Goal: Use online tool/utility: Use online tool/utility

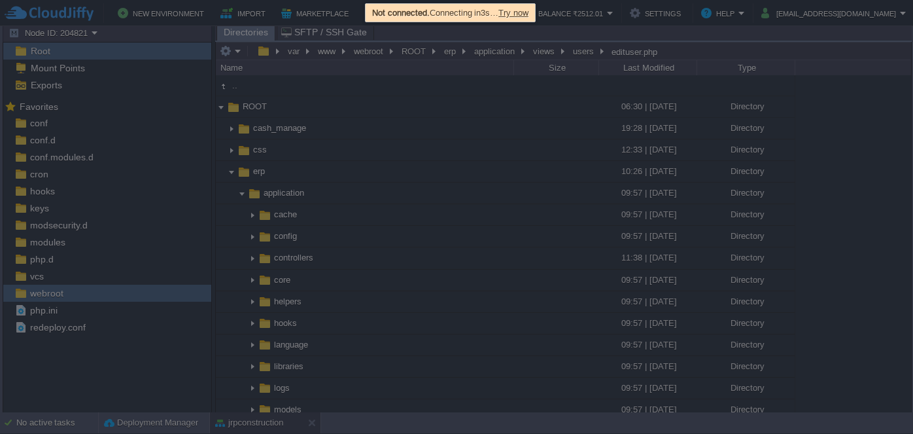
click at [529, 10] on span "Try now" at bounding box center [513, 13] width 30 height 10
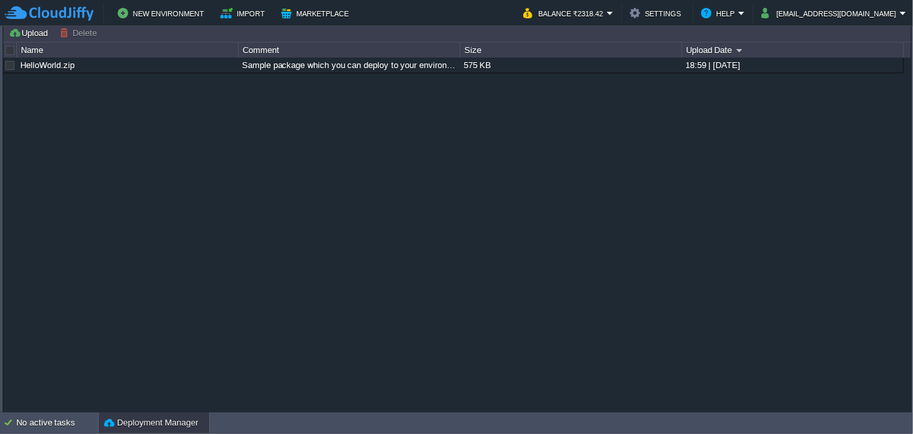
click at [131, 426] on button "Deployment Manager" at bounding box center [151, 422] width 94 height 13
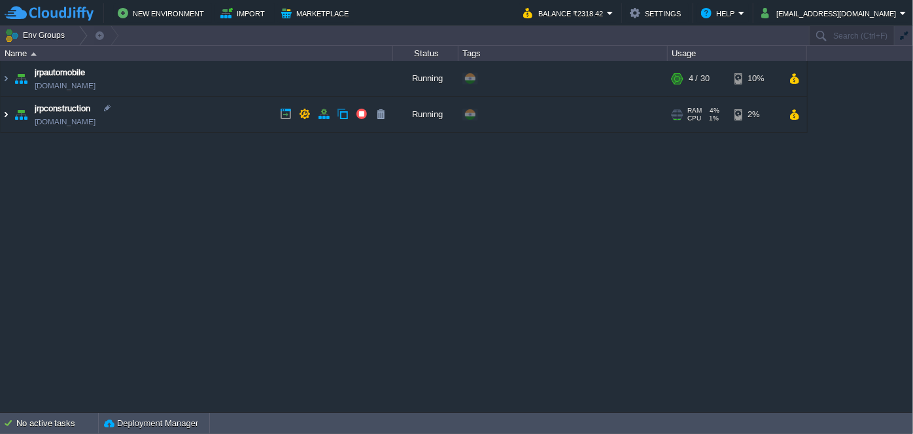
click at [3, 116] on img at bounding box center [6, 114] width 10 height 35
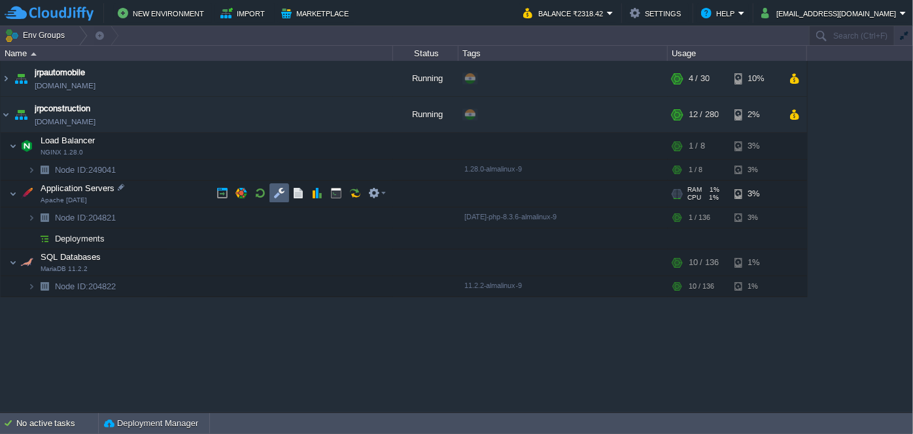
click at [277, 190] on button "button" at bounding box center [279, 193] width 12 height 12
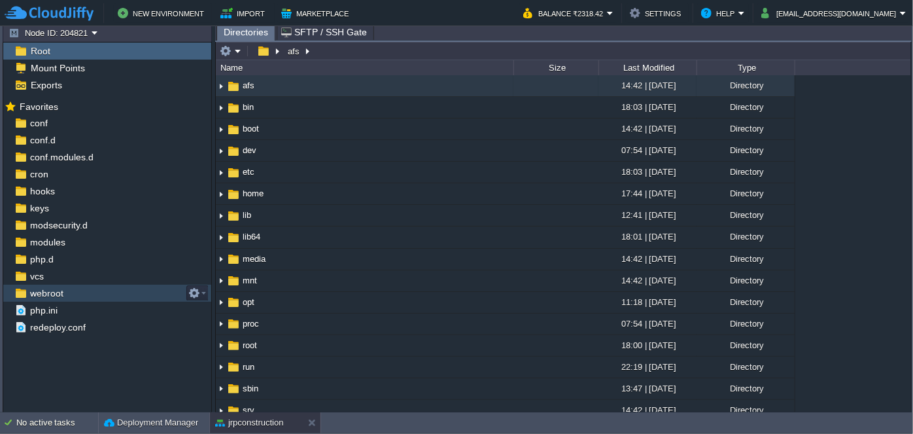
click at [22, 297] on img at bounding box center [21, 293] width 14 height 17
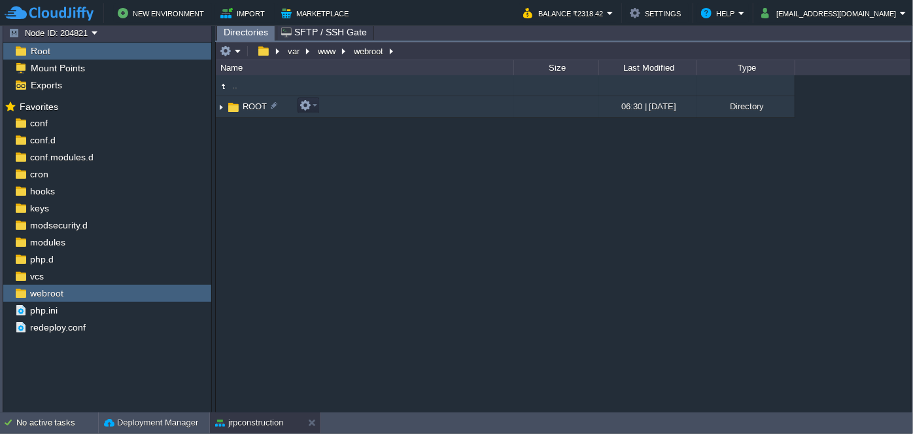
click at [221, 111] on img at bounding box center [221, 107] width 10 height 20
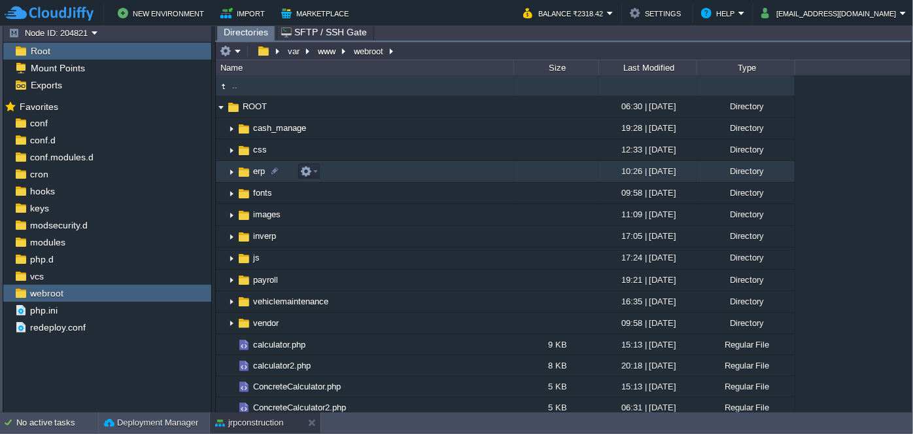
click at [226, 171] on img at bounding box center [231, 172] width 10 height 20
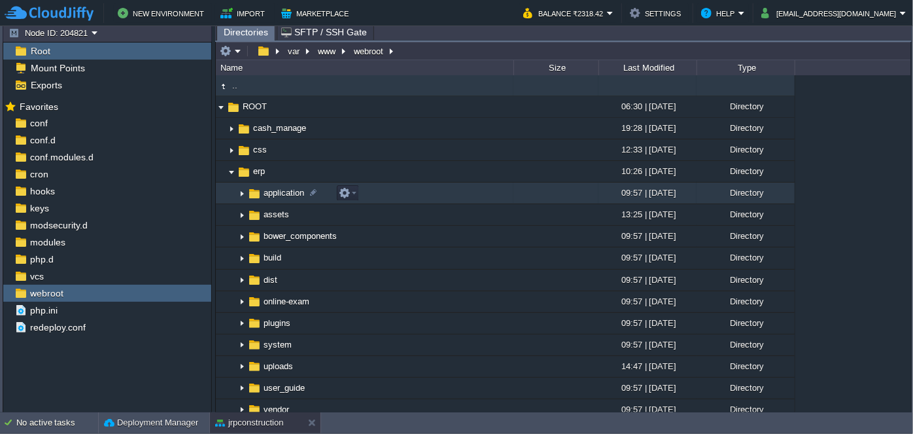
click at [241, 191] on img at bounding box center [242, 193] width 10 height 20
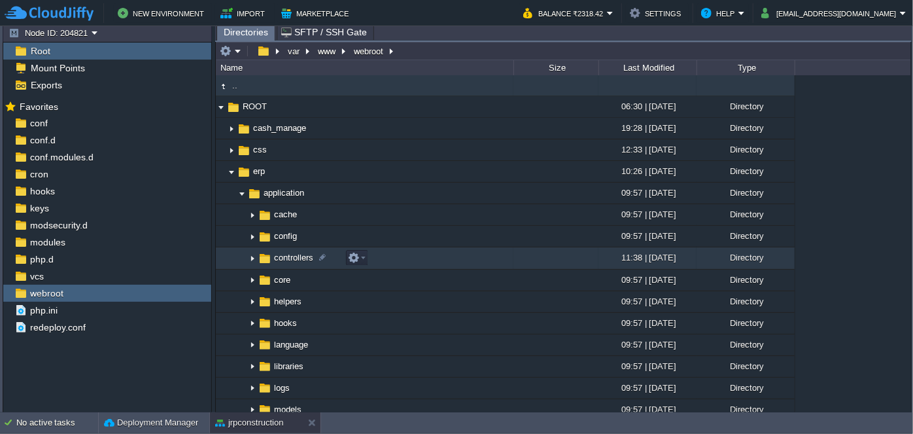
click at [251, 259] on img at bounding box center [252, 259] width 10 height 20
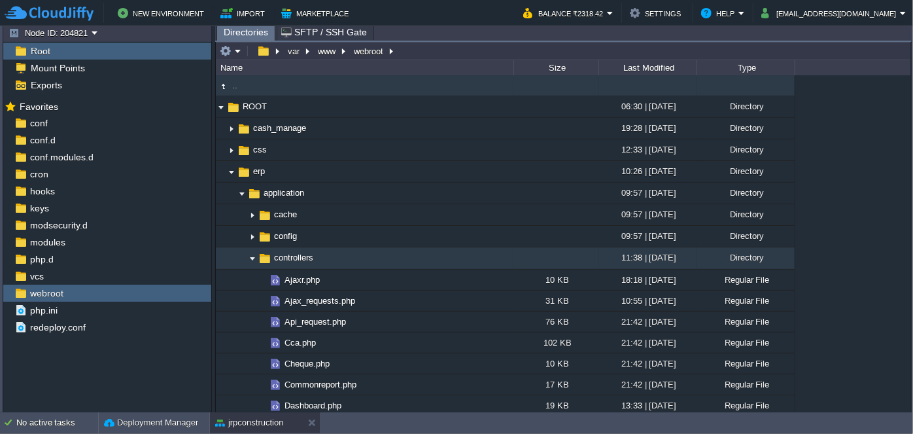
click at [251, 259] on img at bounding box center [252, 259] width 10 height 20
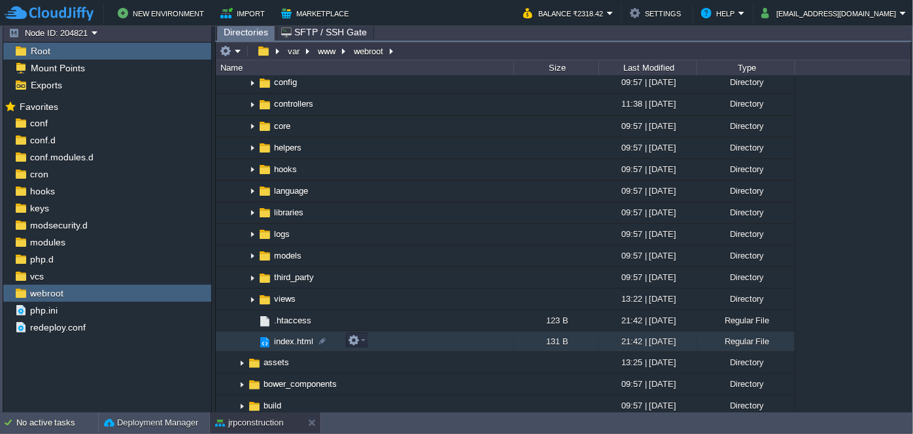
scroll to position [237, 0]
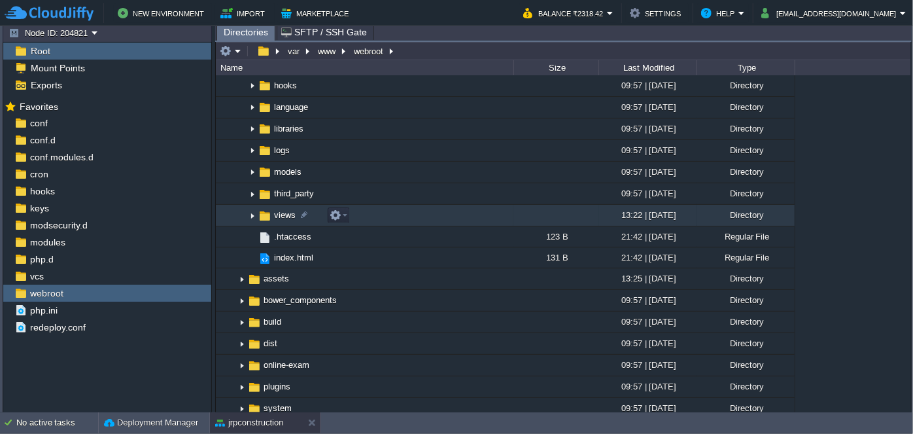
click at [252, 217] on img at bounding box center [252, 215] width 10 height 20
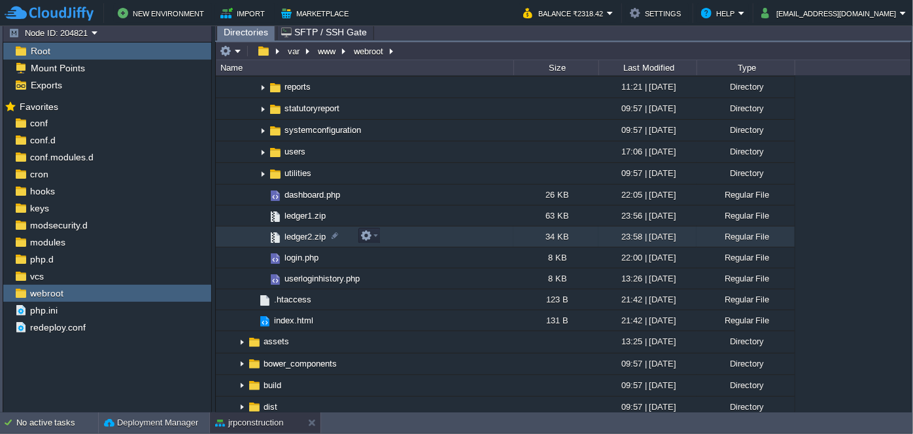
scroll to position [772, 0]
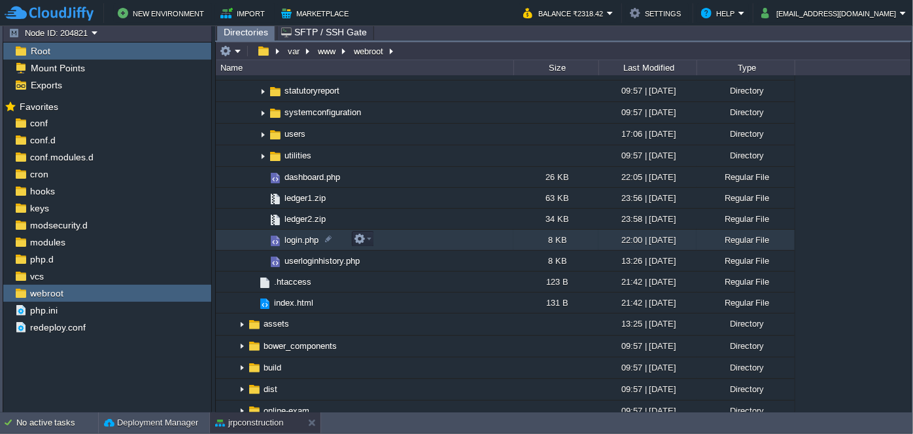
click at [288, 239] on span "login.php" at bounding box center [302, 239] width 38 height 11
click at [288, 235] on span "login.php" at bounding box center [302, 239] width 38 height 11
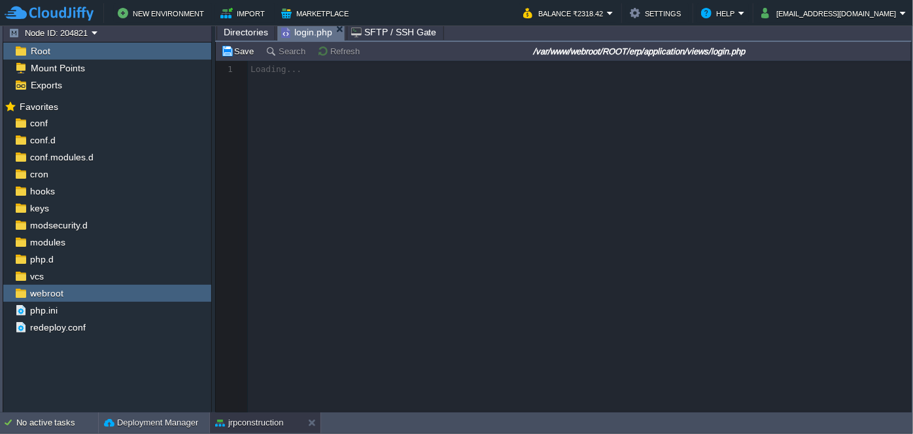
scroll to position [4, 0]
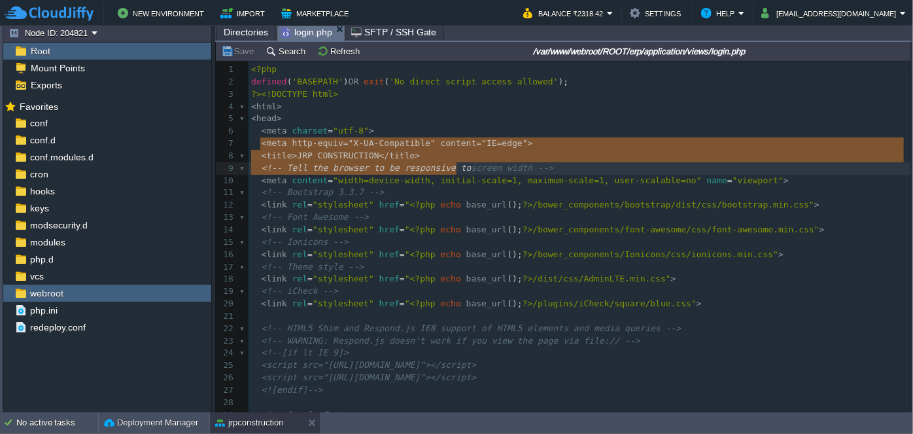
type textarea "<meta http-equiv="X-UA-Compatible" content="IE=edge"> <title>JRP CONSTRUCTION</…"
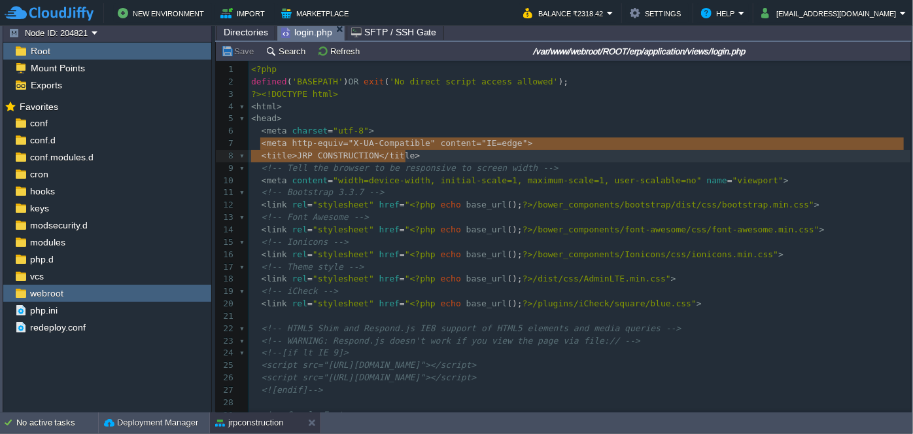
drag, startPoint x: 261, startPoint y: 144, endPoint x: 468, endPoint y: 158, distance: 207.8
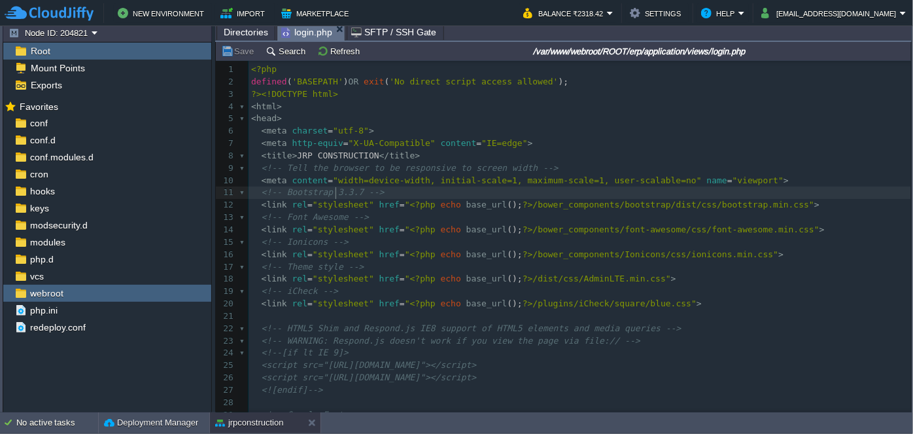
click at [335, 190] on div "x 1 <?php 2 defined ( 'BASEPATH' ) OR exit ( 'No direct script access allowed' …" at bounding box center [580, 297] width 663 height 468
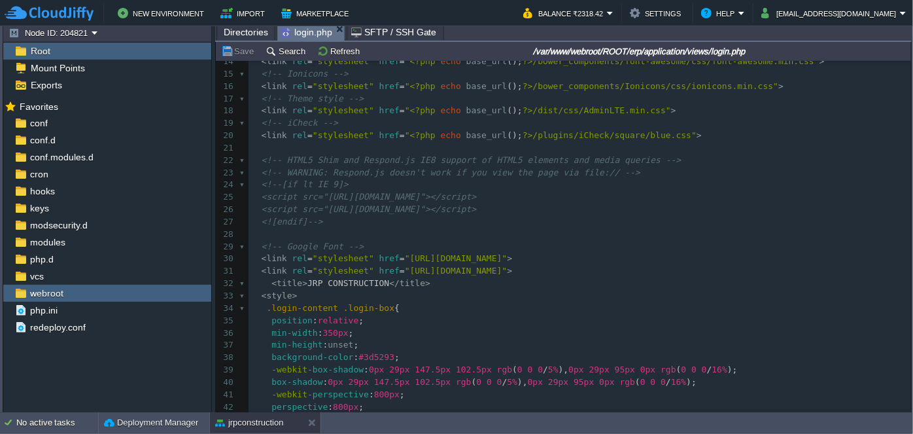
scroll to position [178, 0]
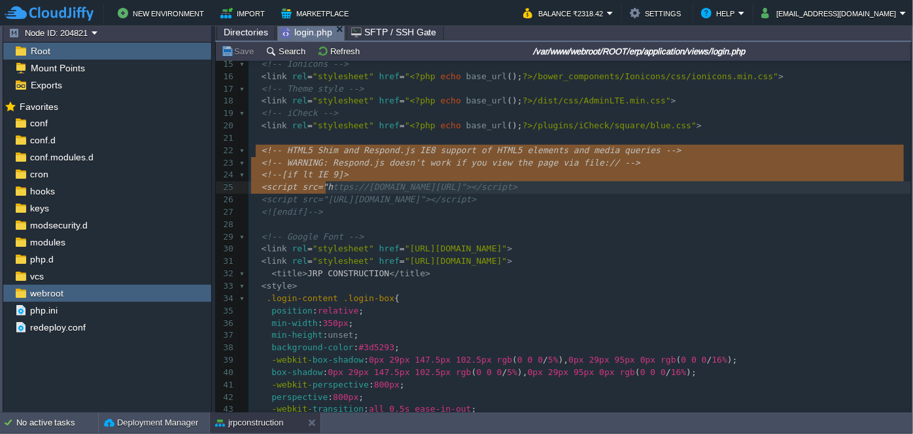
type textarea "<!-- HTML5 Shim and Respond.js IE8 support of HTML5 elements and media queries …"
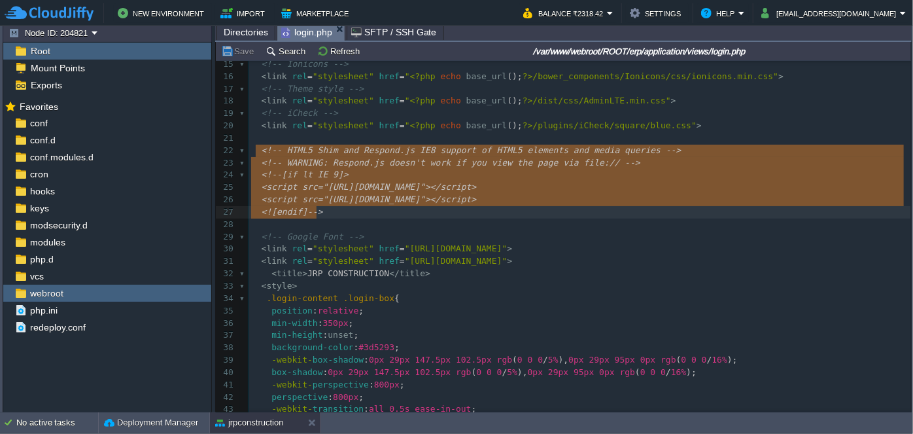
drag, startPoint x: 258, startPoint y: 150, endPoint x: 405, endPoint y: 216, distance: 161.1
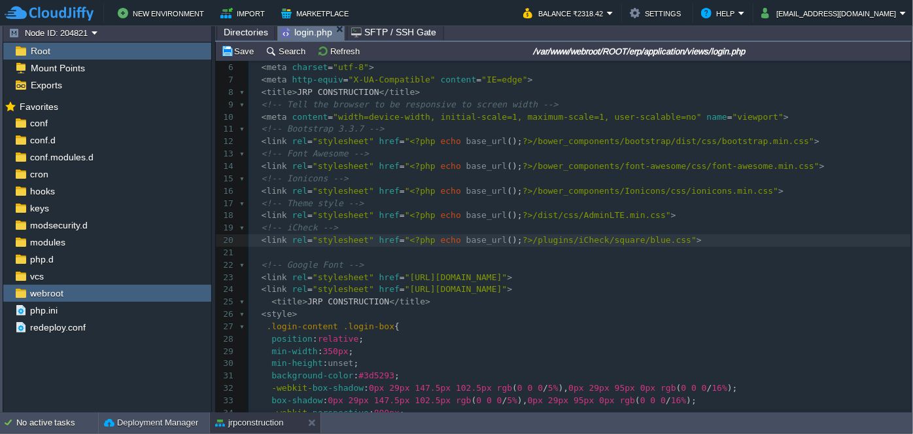
scroll to position [0, 0]
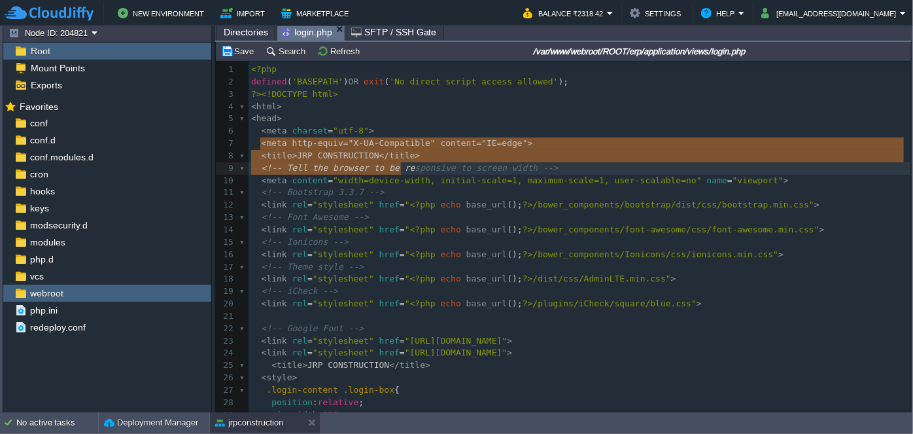
type textarea "<meta http-equiv="X-UA-Compatible" content="IE=edge"> <title>JRP CONSTRUCTION</…"
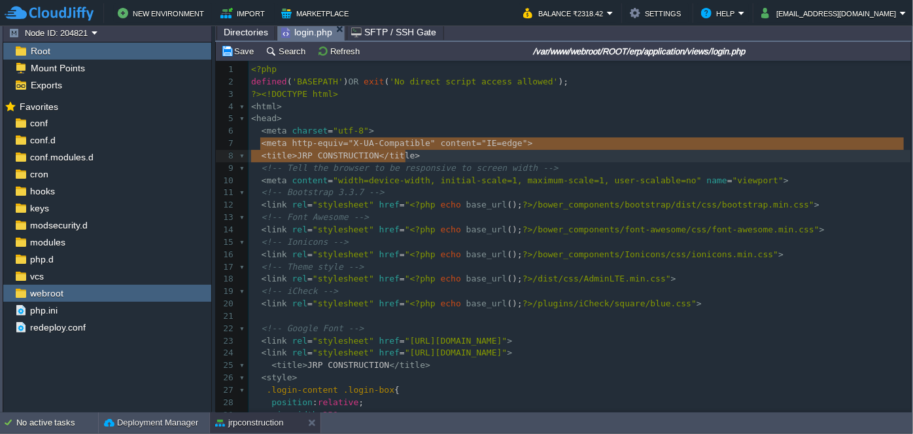
drag, startPoint x: 260, startPoint y: 145, endPoint x: 431, endPoint y: 154, distance: 171.7
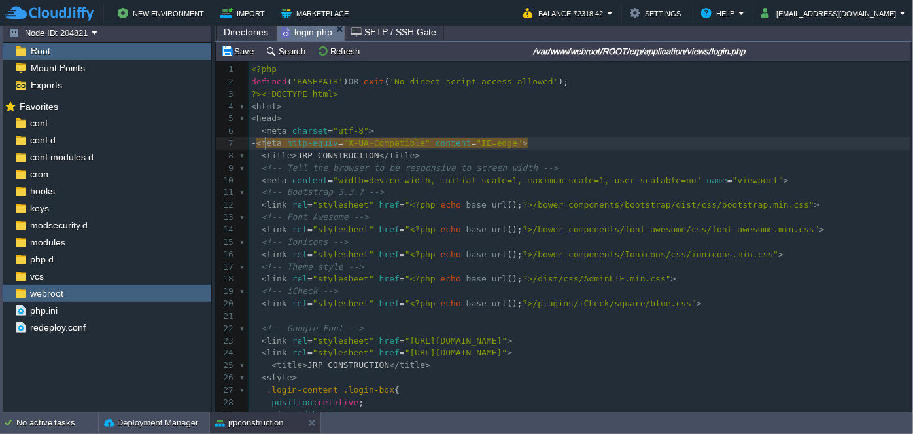
type textarea "--"
type textarea "<!"
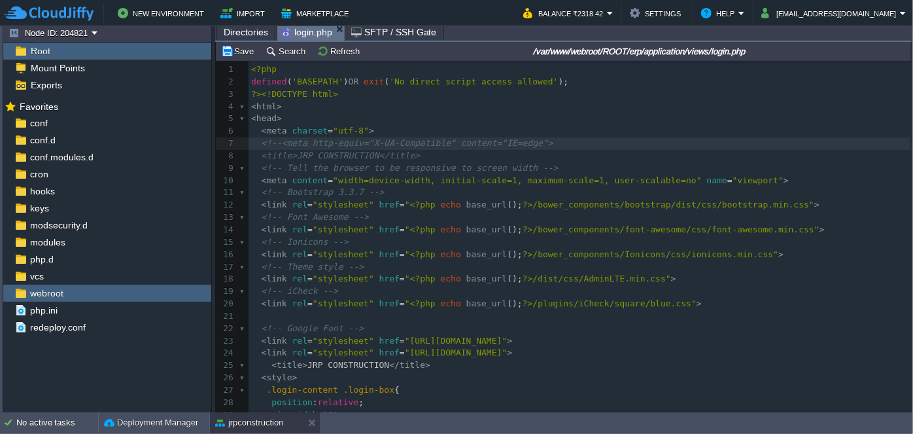
click at [432, 160] on pre "<title>JRP CONSTRUCTION</title>" at bounding box center [580, 156] width 663 height 12
type textarea "-->"
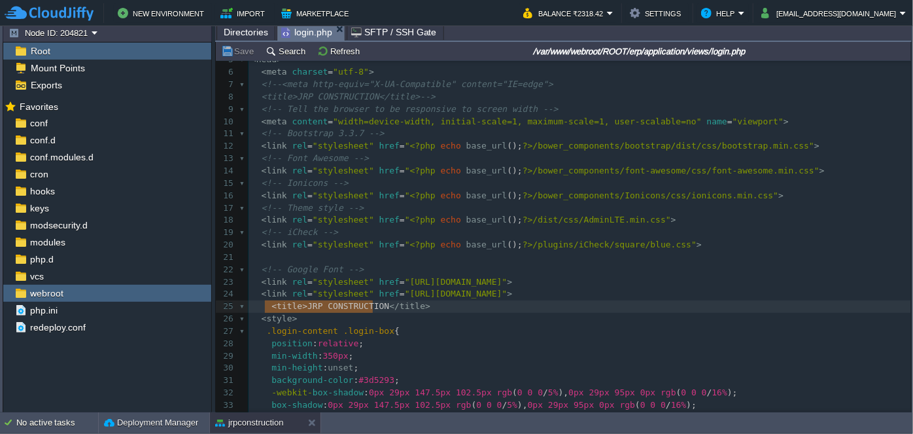
type textarea "<title>JRP CONSTRUCTION</title>"
drag, startPoint x: 265, startPoint y: 305, endPoint x: 443, endPoint y: 306, distance: 177.9
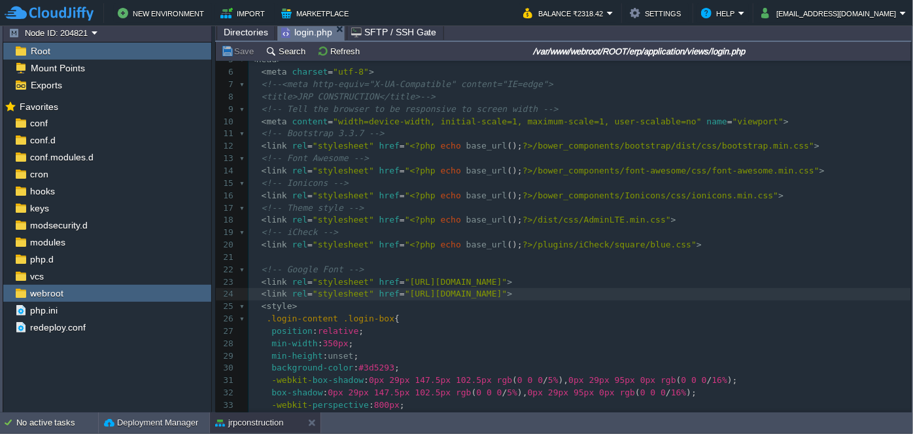
scroll to position [0, 0]
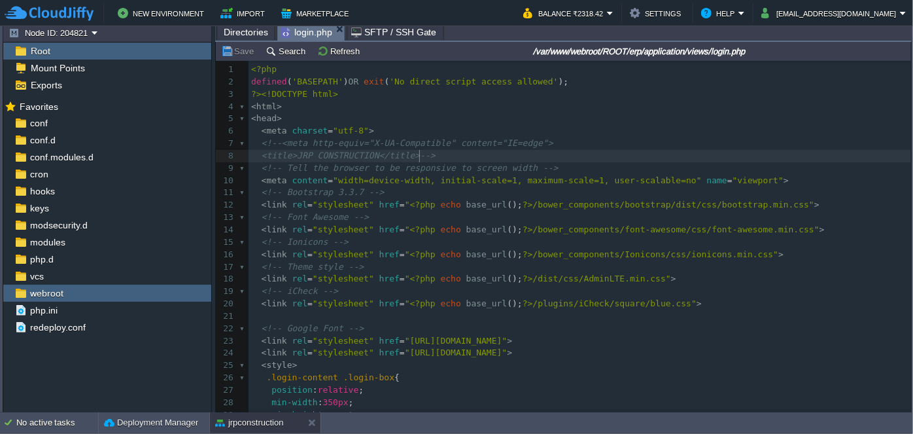
click at [555, 154] on pre "<title>JRP CONSTRUCTION</title>-->" at bounding box center [580, 156] width 663 height 12
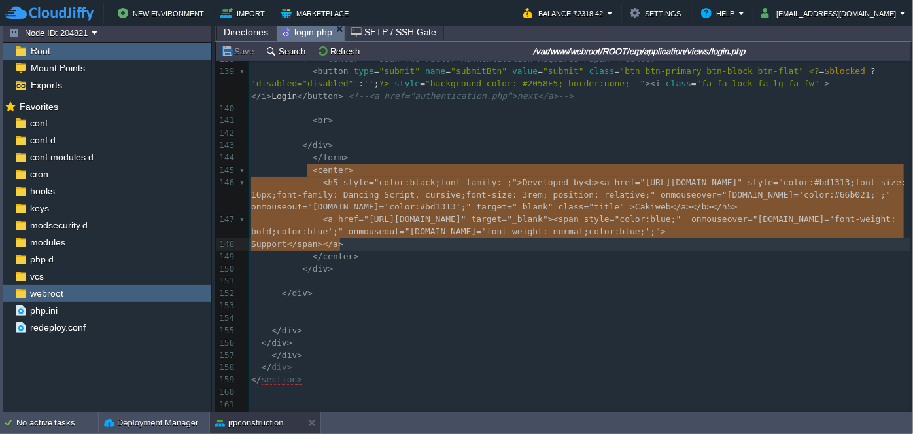
type textarea "<center> <h5 style="color:black;font-family: ;">Developed by <b><a href="https:…"
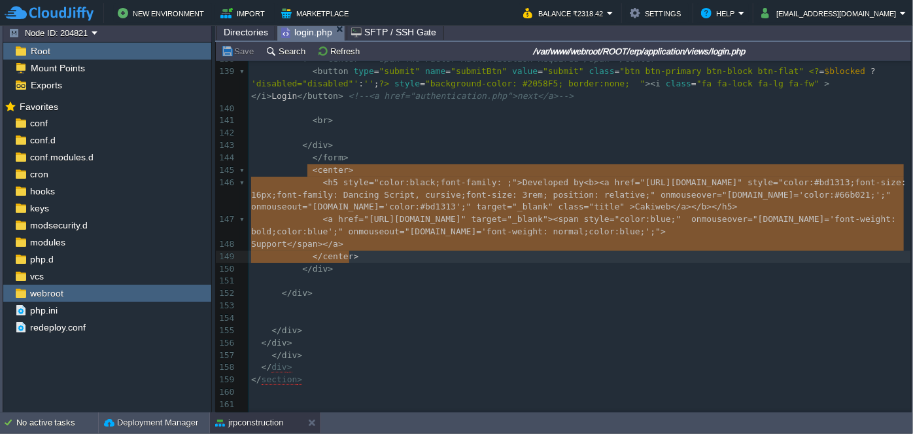
drag, startPoint x: 307, startPoint y: 167, endPoint x: 385, endPoint y: 251, distance: 114.3
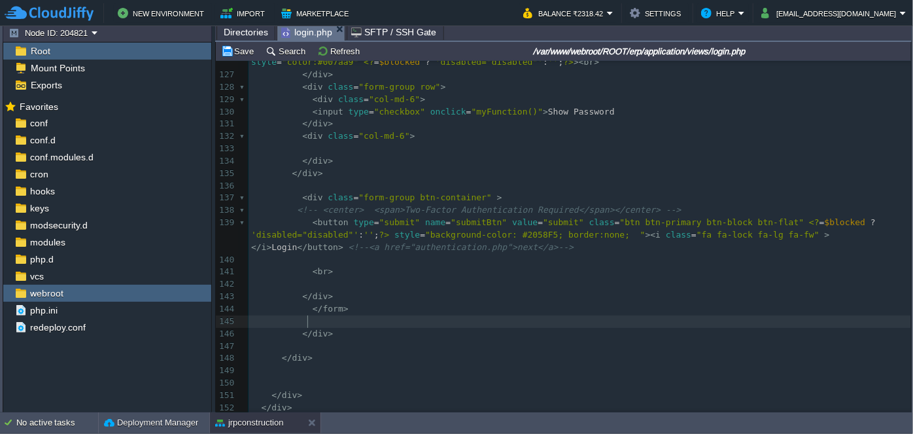
scroll to position [1546, 0]
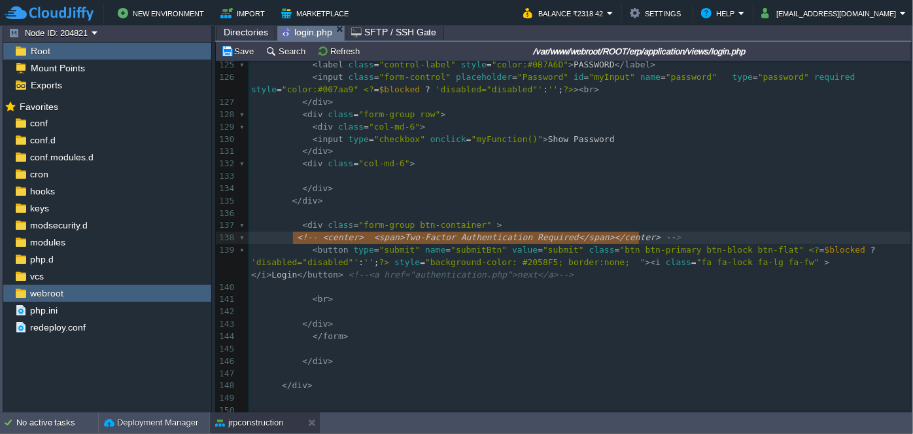
type textarea "<!-- <center> <span>Two-Factor Authentication Required</span></center> -->"
drag, startPoint x: 294, startPoint y: 237, endPoint x: 643, endPoint y: 241, distance: 348.6
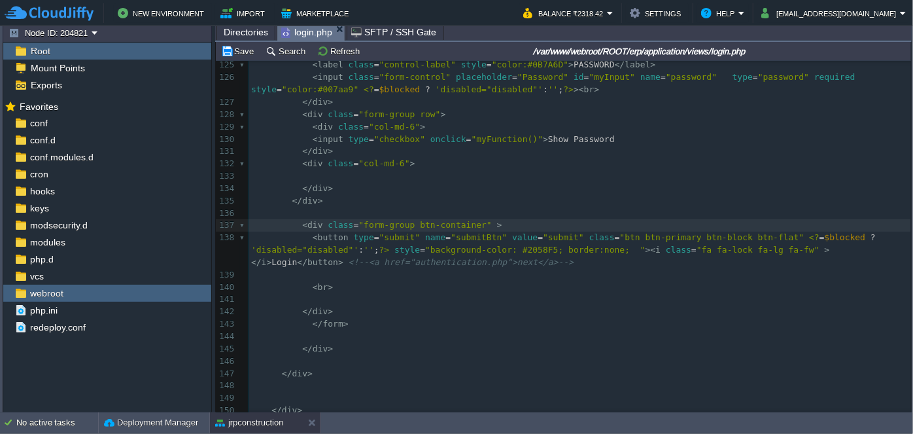
type textarea "<!--<a href="authentication.php">next</a>-->"
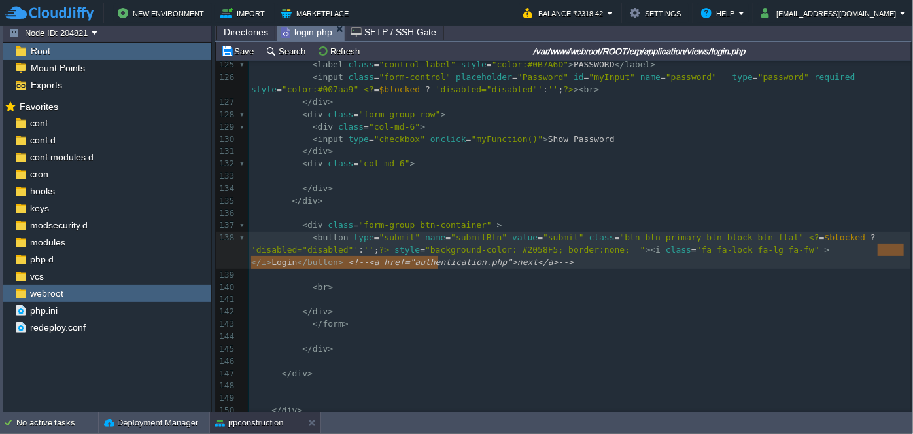
drag, startPoint x: 879, startPoint y: 249, endPoint x: 877, endPoint y: 266, distance: 17.1
type textarea "<!--<a href="authentication.php">next</a>-->"
click at [326, 269] on pre "​" at bounding box center [580, 275] width 663 height 12
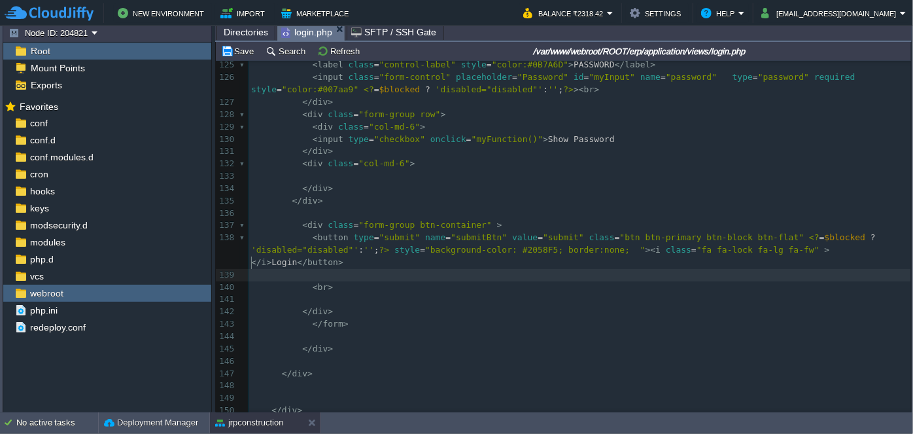
click at [326, 269] on pre "​" at bounding box center [580, 275] width 663 height 12
type textarea "<br>"
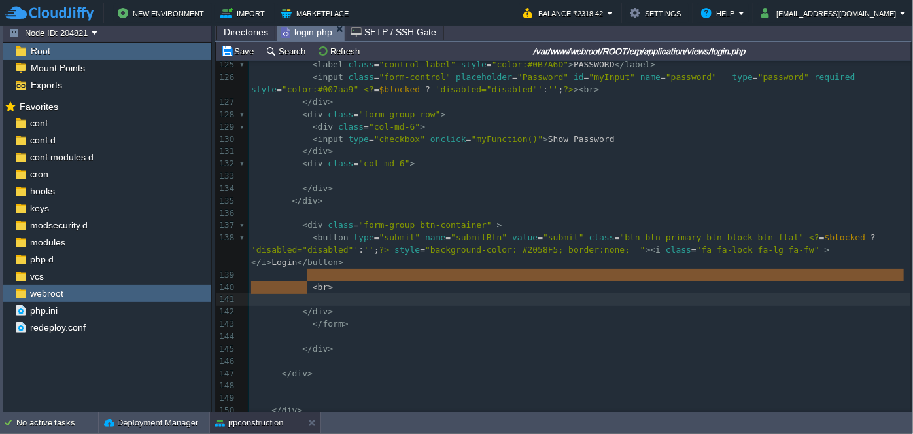
drag, startPoint x: 305, startPoint y: 271, endPoint x: 340, endPoint y: 286, distance: 38.1
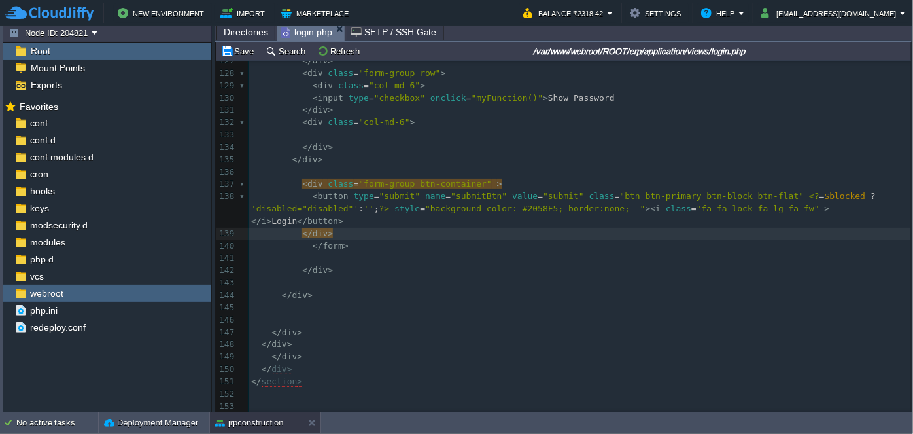
scroll to position [1605, 0]
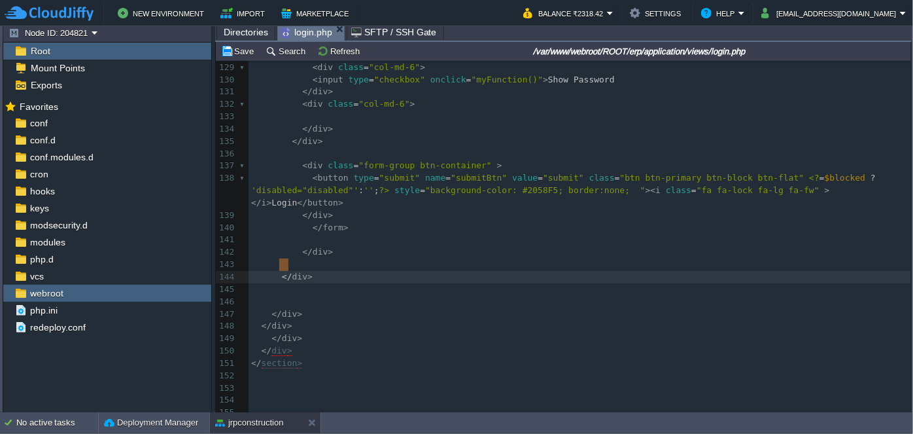
type textarea "</div>"
drag, startPoint x: 278, startPoint y: 263, endPoint x: 293, endPoint y: 266, distance: 15.3
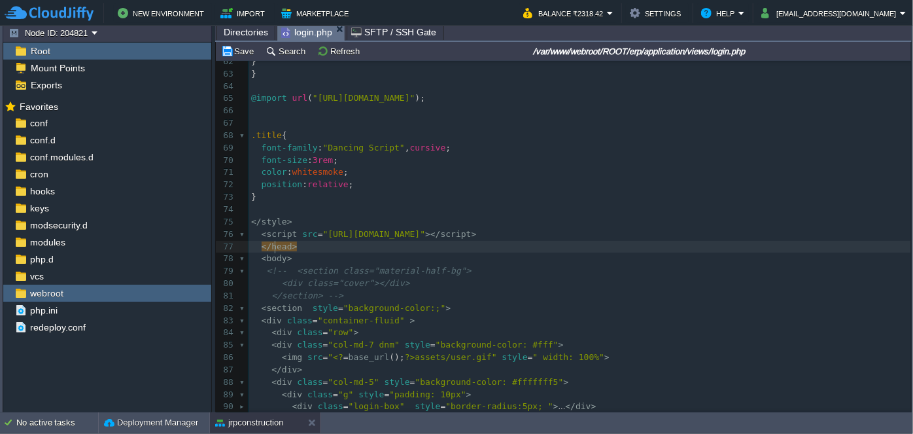
scroll to position [772, 0]
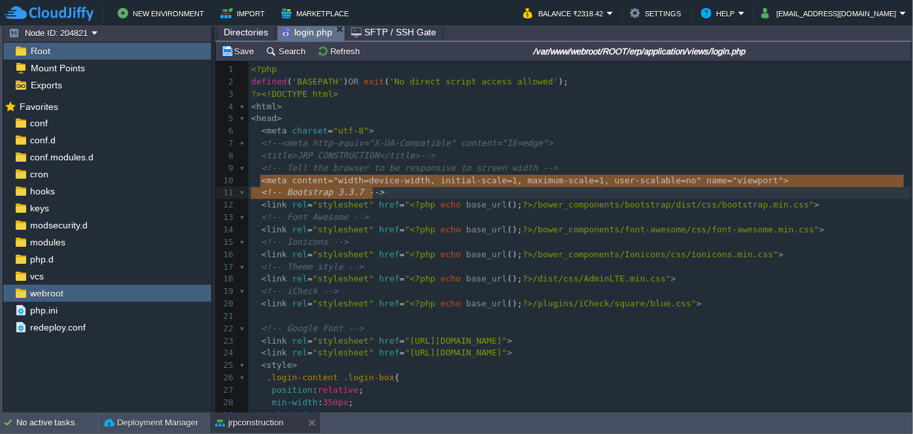
type textarea "<meta content="width=device-width, initial-scale=1, maximum-scale=1, user-scala…"
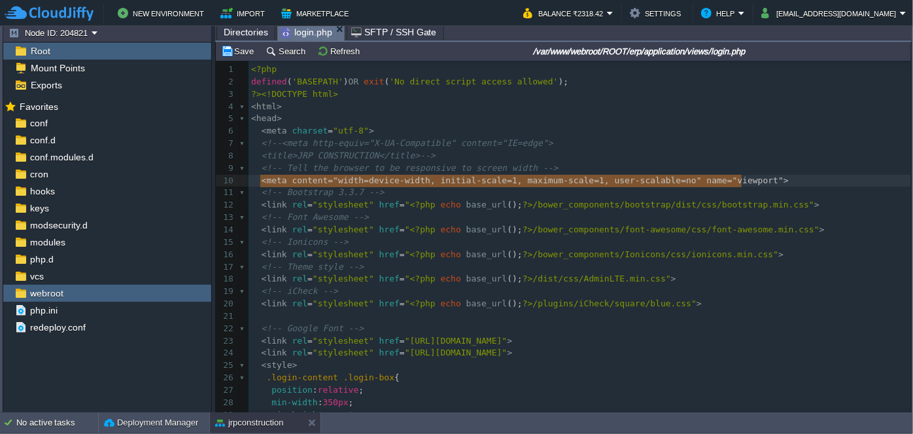
drag, startPoint x: 261, startPoint y: 181, endPoint x: 765, endPoint y: 186, distance: 504.3
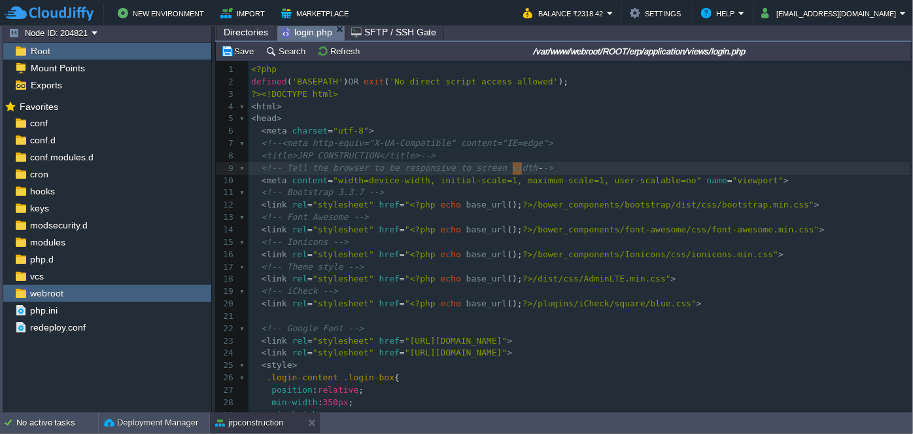
type textarea "-->"
drag, startPoint x: 515, startPoint y: 169, endPoint x: 527, endPoint y: 169, distance: 11.8
click at [752, 182] on pre "<meta content="width=device-width, initial-scale=1, maximum-scale=1, user-scala…" at bounding box center [580, 181] width 663 height 12
click at [578, 179] on div "xxxxxxxxxx </ style > 1 <?php 2 defined ( 'BASEPATH' ) OR exit ( 'No direct scr…" at bounding box center [580, 334] width 663 height 542
click at [537, 169] on pre "<!-- Tell the browser to be responsive to screen width" at bounding box center [580, 168] width 663 height 12
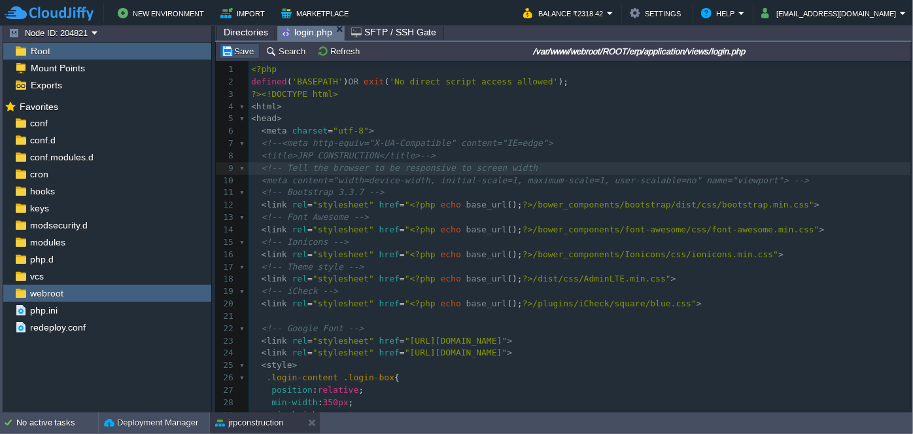
click at [246, 46] on button "Save" at bounding box center [239, 51] width 37 height 12
type textarea "-->"
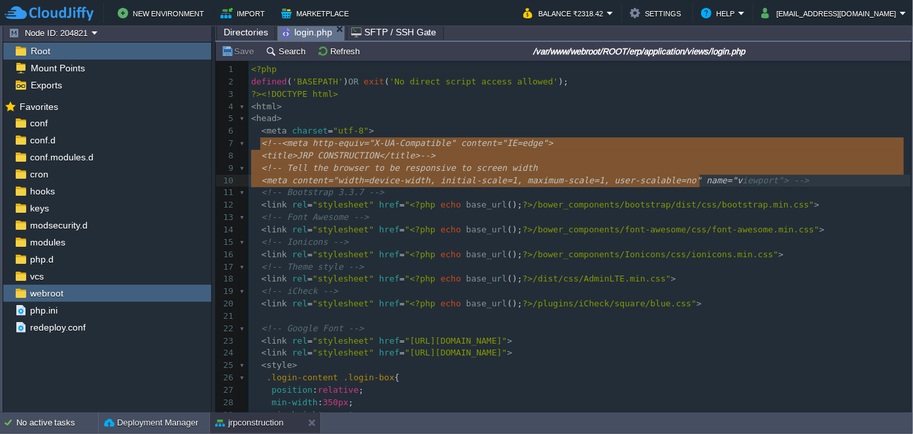
type textarea "<!--<meta http-equiv="X-UA-Compatible" content="IE=edge"> <title>JRP CONSTRUCTI…"
drag, startPoint x: 262, startPoint y: 141, endPoint x: 770, endPoint y: 181, distance: 509.8
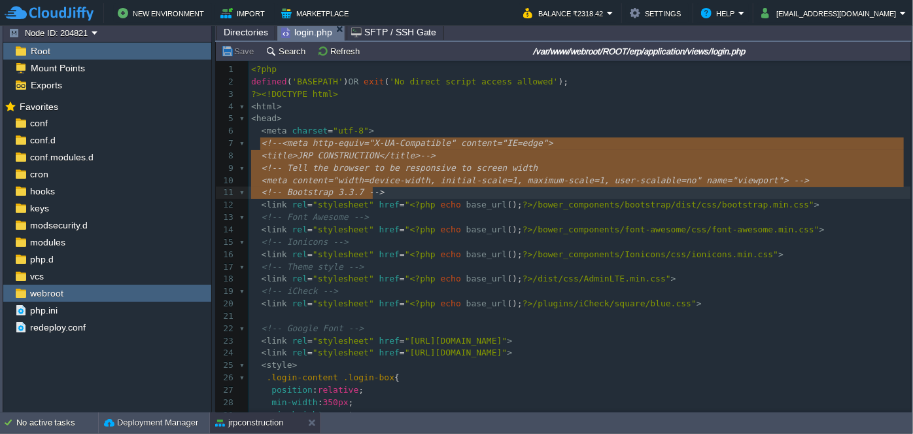
type textarea "<!--<meta http-equiv="X-UA-Compatible" content="IE=edge"> <title>JRP CONSTRUCTI…"
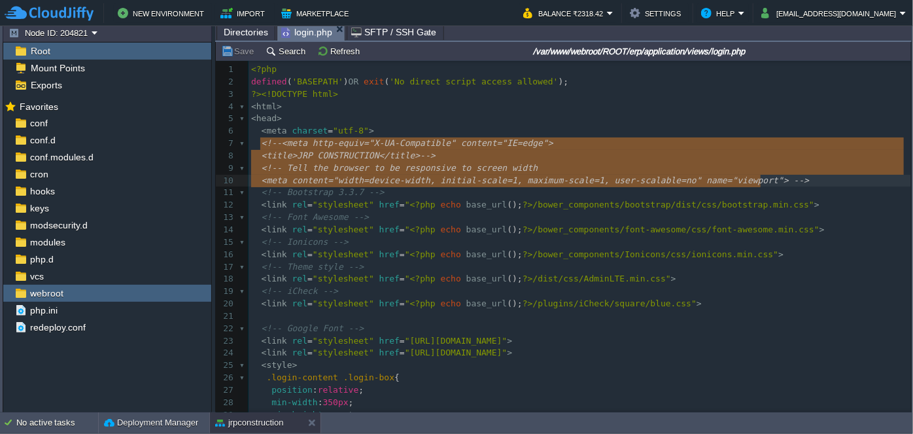
drag, startPoint x: 259, startPoint y: 143, endPoint x: 772, endPoint y: 180, distance: 514.8
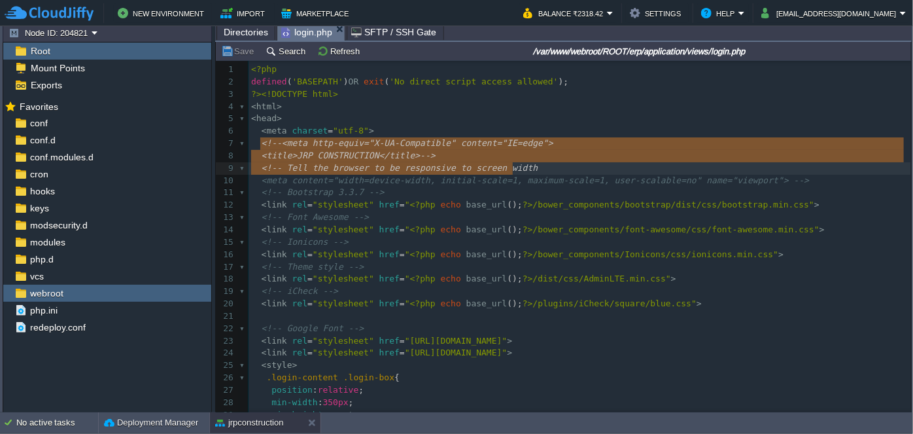
type textarea "<!--<meta http-equiv="X-UA-Compatible" content="IE=edge"> <title>JRP CONSTRUCTI…"
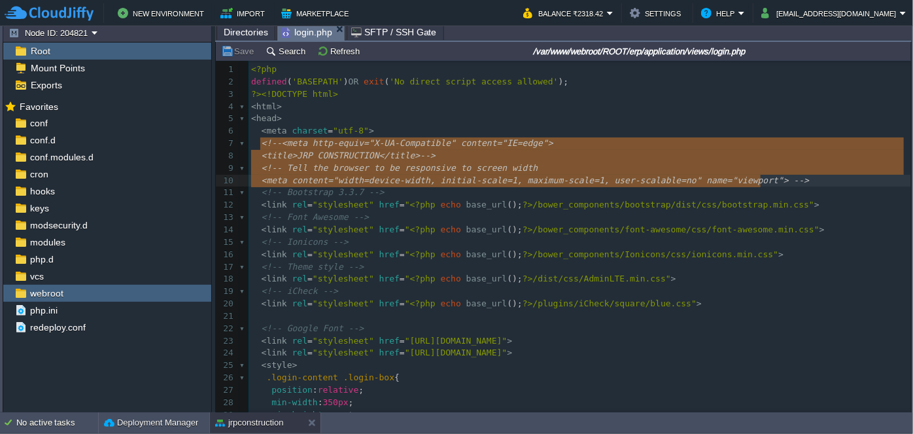
drag, startPoint x: 259, startPoint y: 143, endPoint x: 781, endPoint y: 176, distance: 523.0
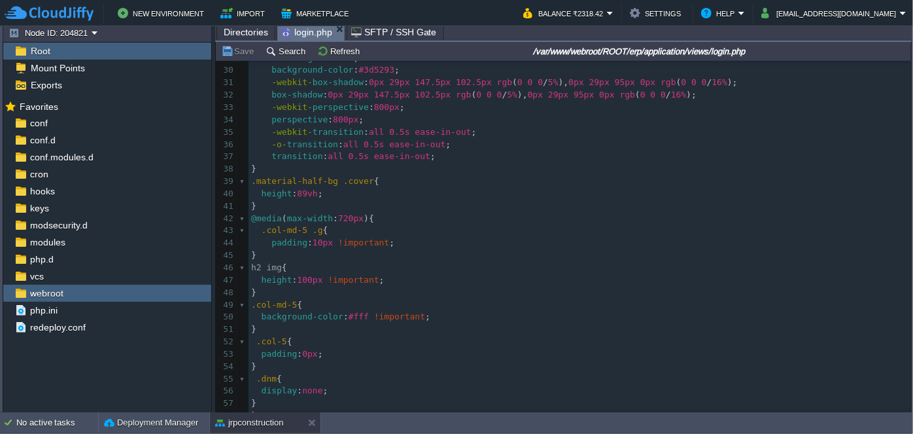
scroll to position [595, 0]
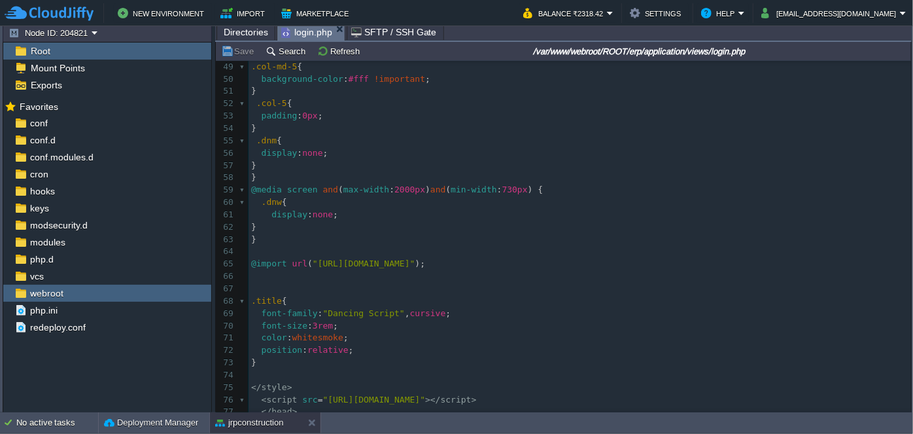
type textarea "-"
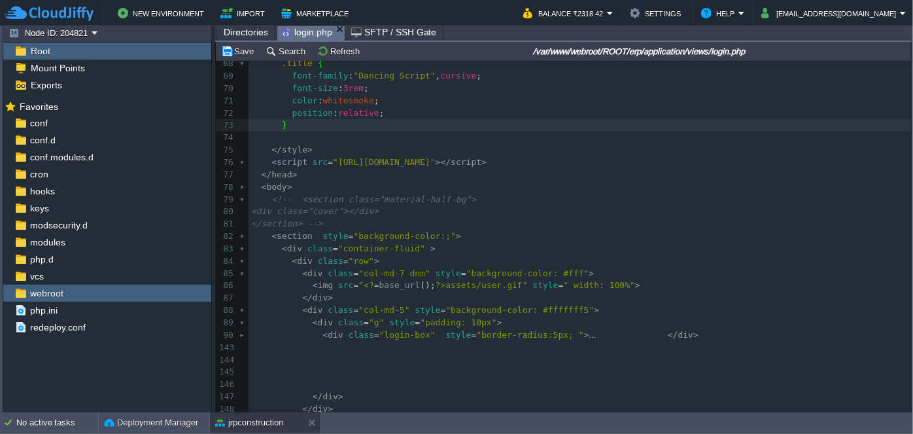
scroll to position [944, 0]
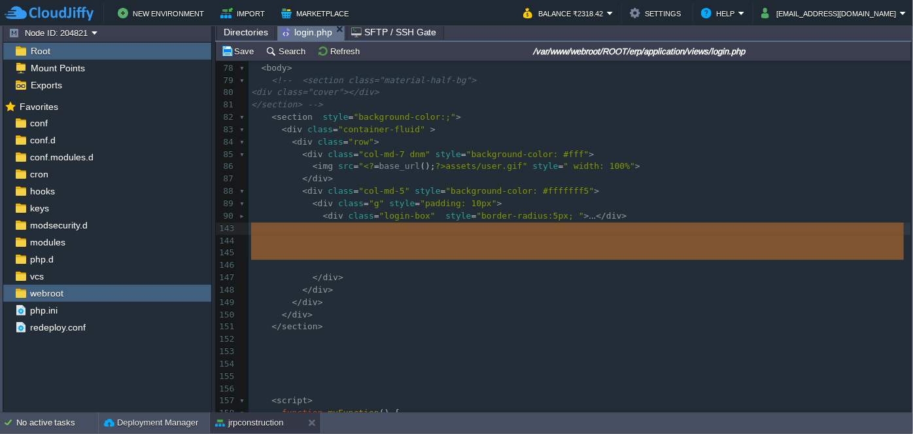
drag, startPoint x: 323, startPoint y: 269, endPoint x: 332, endPoint y: 228, distance: 41.4
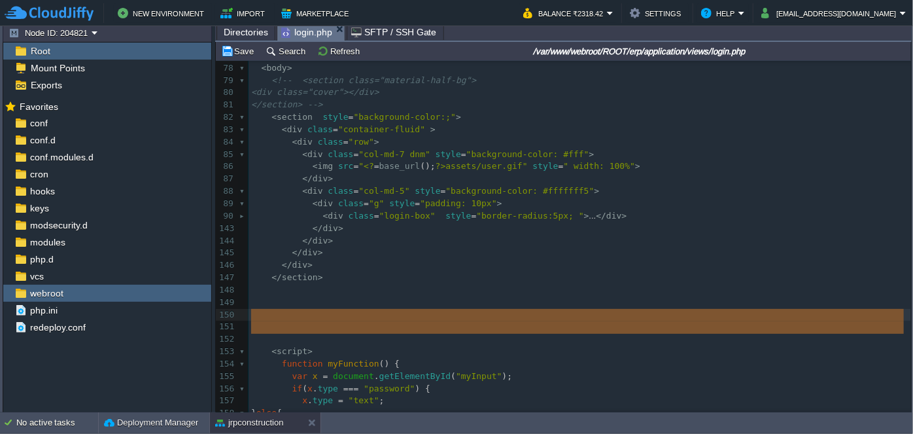
type textarea "</section>"
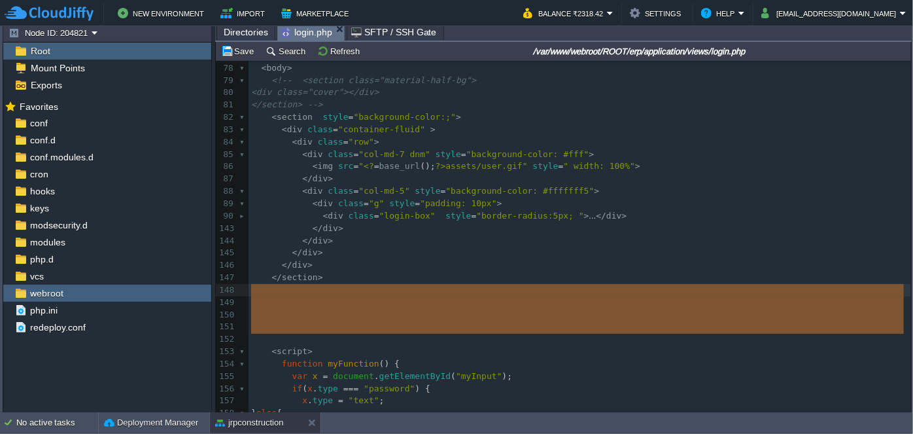
drag, startPoint x: 290, startPoint y: 338, endPoint x: 330, endPoint y: 285, distance: 65.8
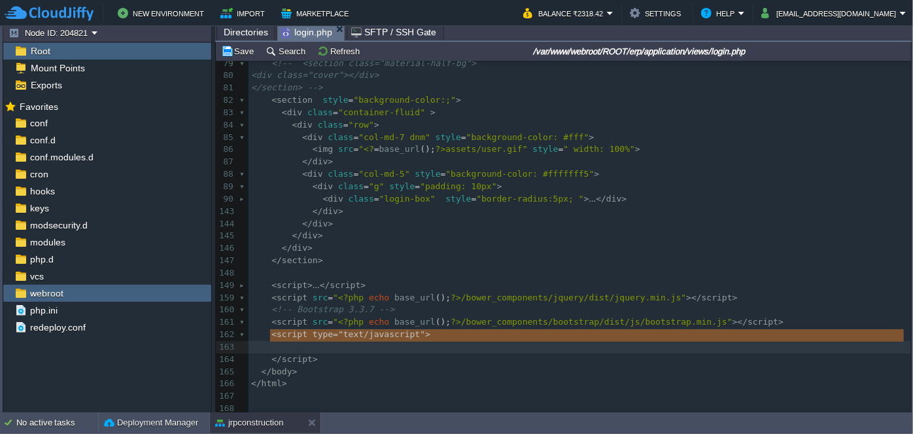
type textarea "<script type="text/javascript"> </script>"
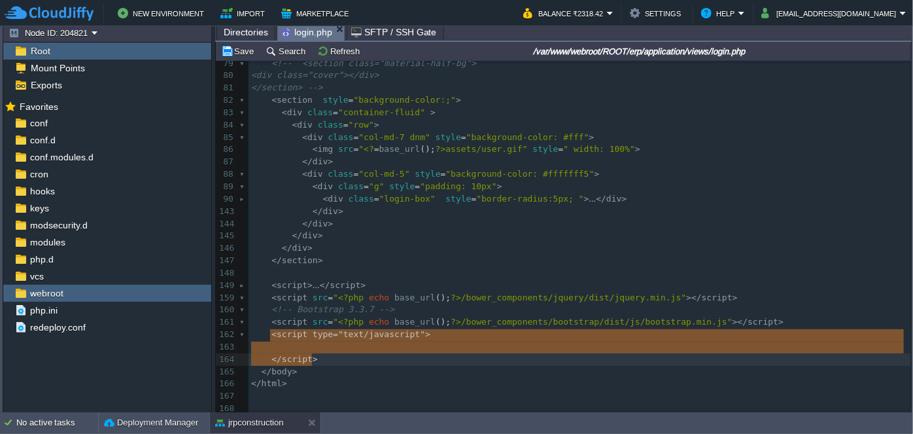
drag, startPoint x: 270, startPoint y: 330, endPoint x: 335, endPoint y: 349, distance: 67.5
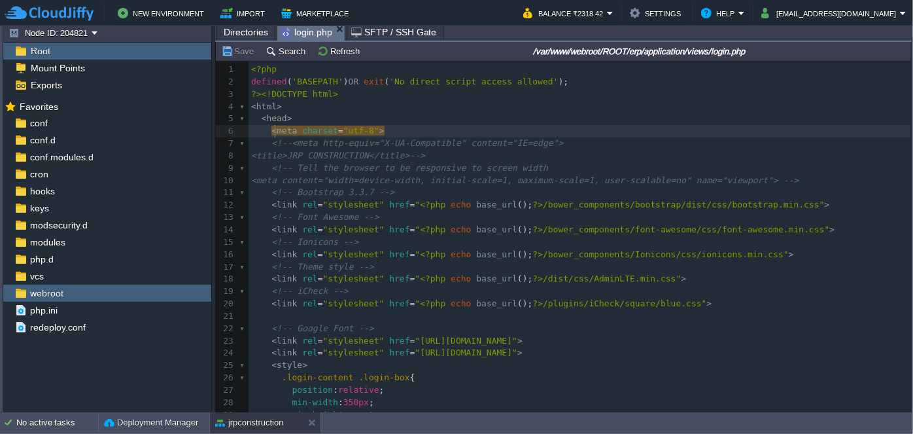
click at [272, 135] on pre "< meta charset = "utf-8" >" at bounding box center [580, 131] width 663 height 12
drag, startPoint x: 266, startPoint y: 131, endPoint x: 340, endPoint y: 131, distance: 73.9
type textarea "<meta charset="utf-8">"
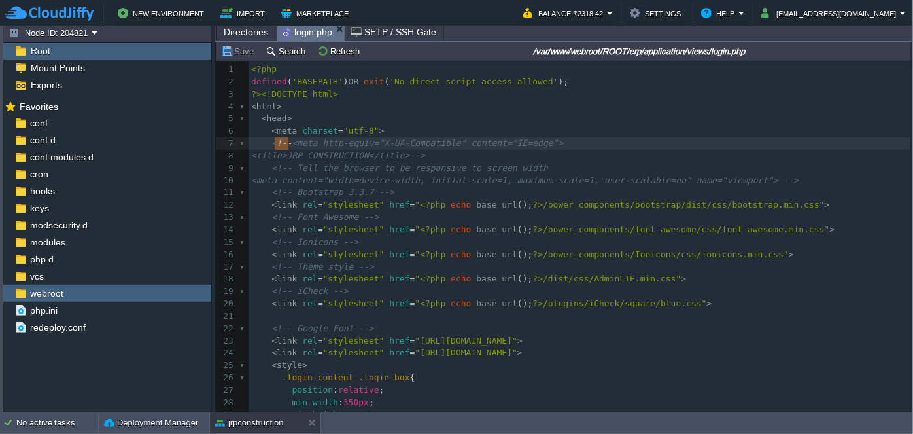
type textarea "<!--"
drag, startPoint x: 288, startPoint y: 145, endPoint x: 268, endPoint y: 142, distance: 20.5
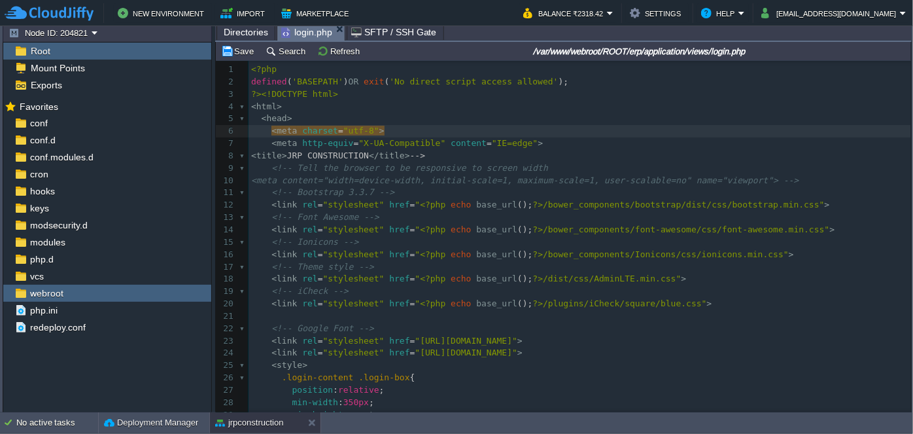
paste textarea "-"
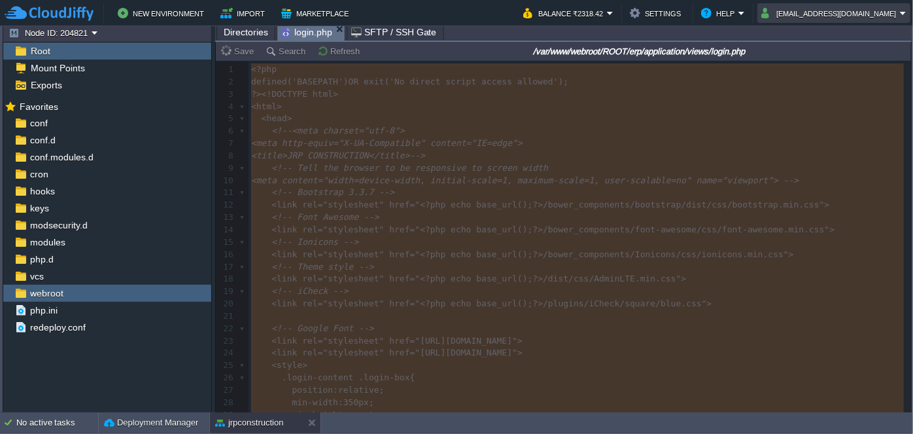
type textarea "-"
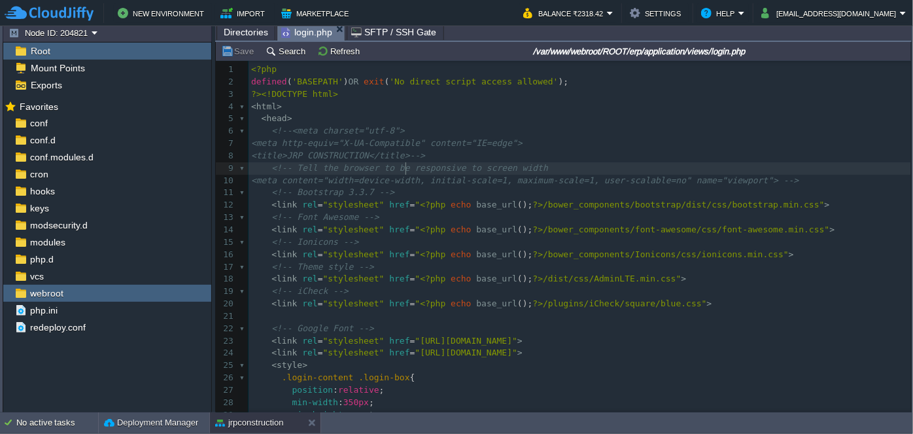
click at [434, 152] on pre "<title>JRP CONSTRUCTION</title>-->" at bounding box center [580, 156] width 663 height 12
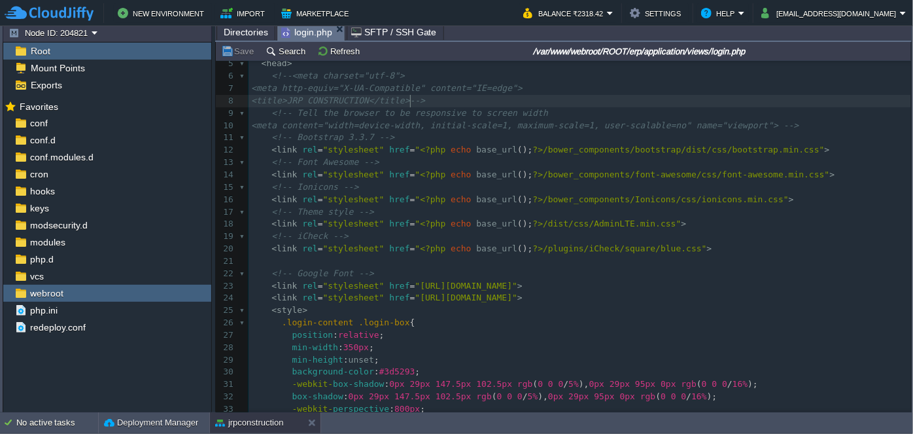
scroll to position [118, 0]
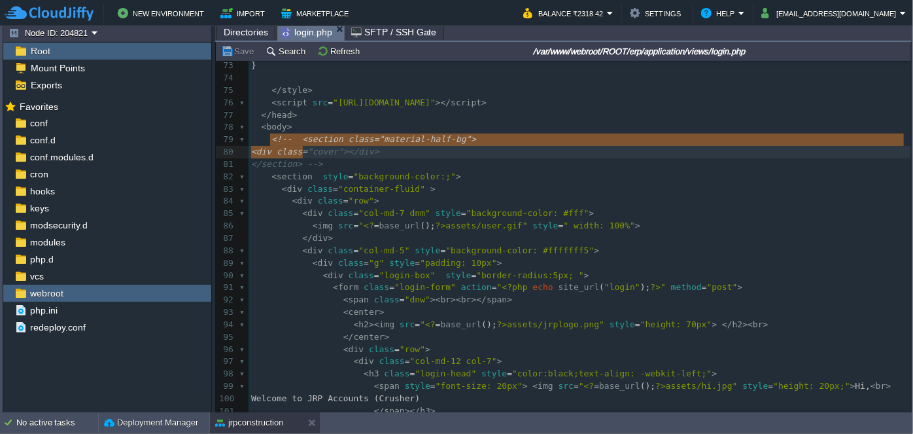
type textarea "<!-- <section class="material-half-bg"> <div class="cover"></div> </section> -->"
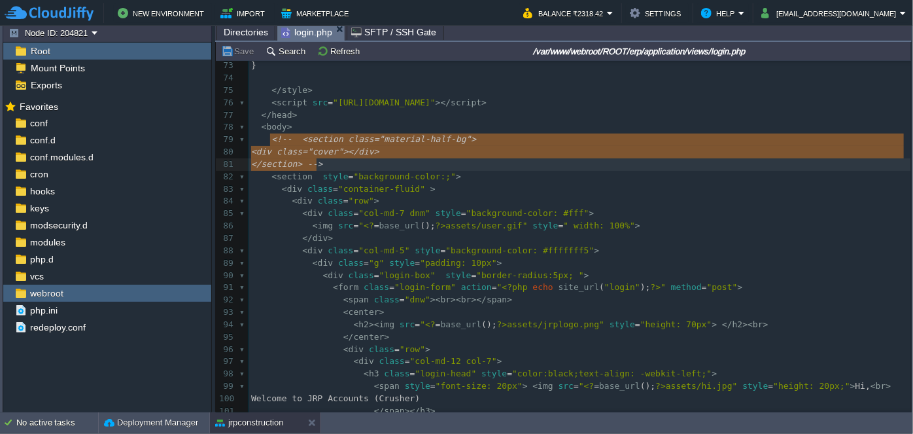
drag, startPoint x: 268, startPoint y: 135, endPoint x: 335, endPoint y: 158, distance: 71.4
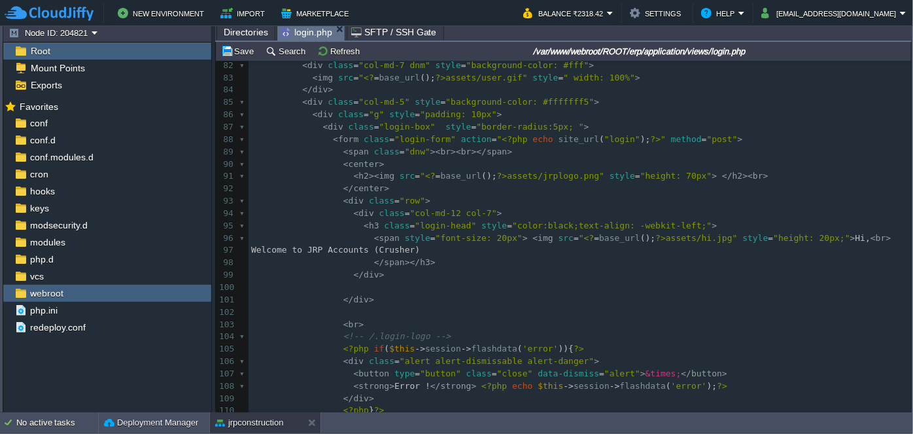
scroll to position [1027, 0]
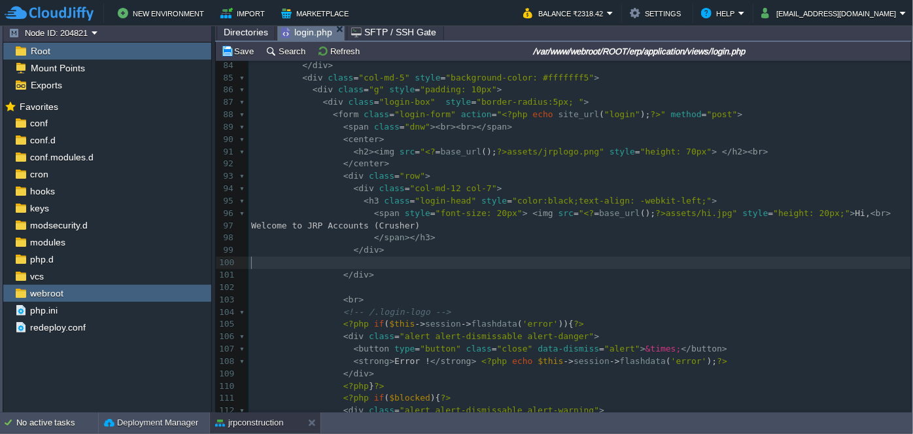
click at [347, 262] on pre "​" at bounding box center [580, 262] width 663 height 12
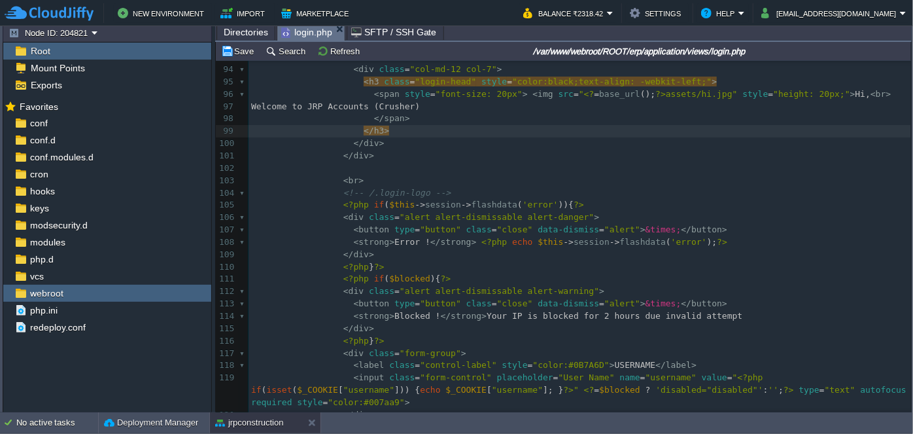
click at [347, 169] on pre "​" at bounding box center [580, 168] width 663 height 12
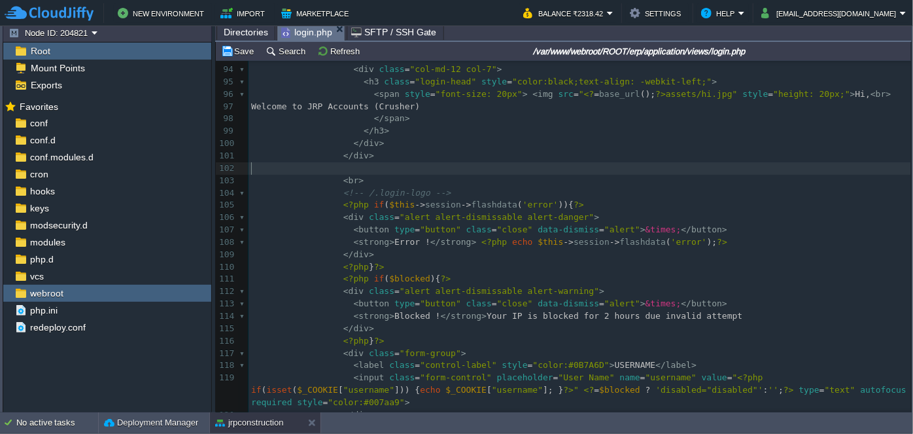
click at [347, 169] on pre "​" at bounding box center [580, 168] width 663 height 12
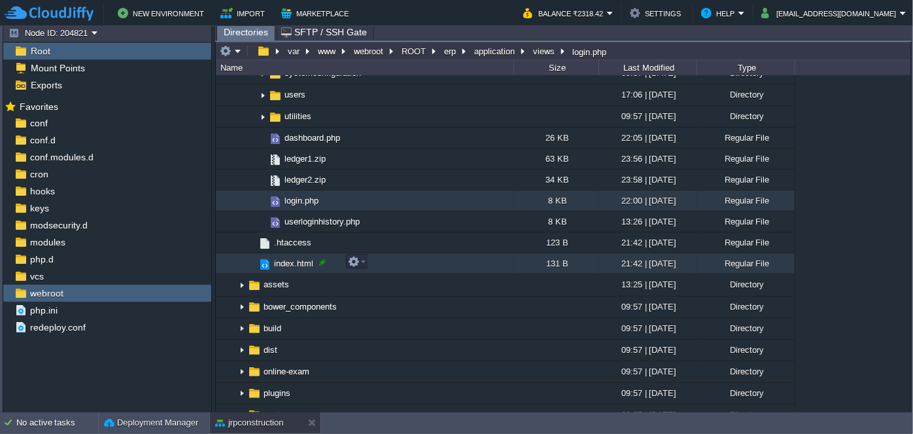
scroll to position [832, 0]
